Goal: Task Accomplishment & Management: Complete application form

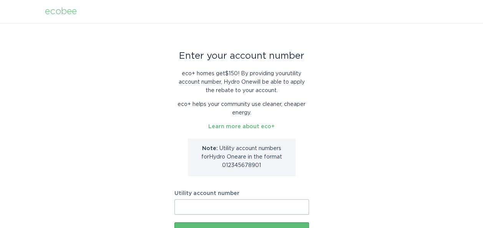
click at [190, 206] on input "Utility account number" at bounding box center [241, 206] width 134 height 15
click at [213, 207] on input "00025479-02" at bounding box center [241, 206] width 134 height 15
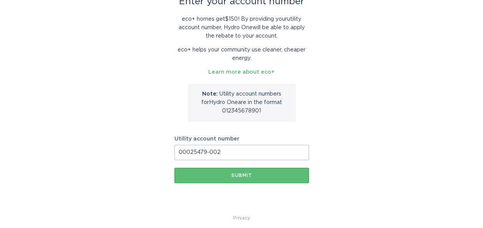
scroll to position [60, 0]
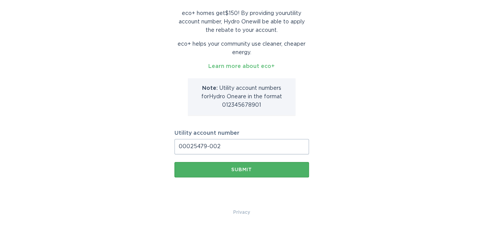
click at [241, 167] on div "Submit" at bounding box center [241, 169] width 127 height 5
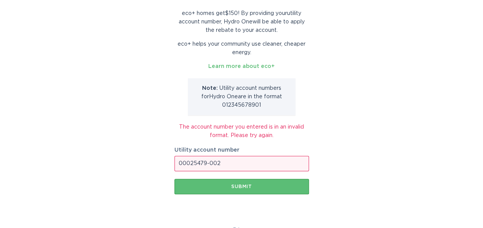
click at [209, 163] on input "00025479-002" at bounding box center [241, 163] width 134 height 15
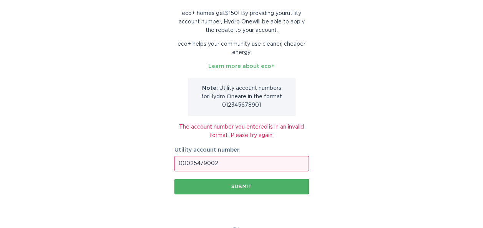
type input "00025479002"
click at [234, 187] on div "Submit" at bounding box center [241, 186] width 127 height 5
click at [242, 187] on div "Submit" at bounding box center [241, 186] width 127 height 5
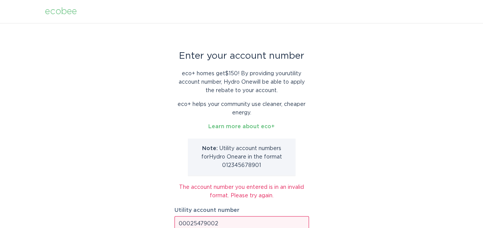
scroll to position [77, 0]
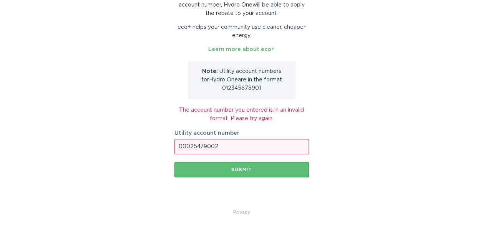
drag, startPoint x: 221, startPoint y: 146, endPoint x: 168, endPoint y: 149, distance: 53.1
click at [168, 149] on div "Enter your account number eco+ homes get $150 ! By providing your utility accou…" at bounding box center [241, 77] width 483 height 262
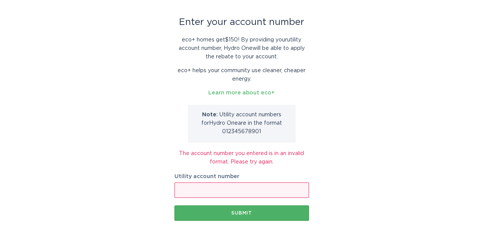
scroll to position [0, 0]
